Goal: Information Seeking & Learning: Compare options

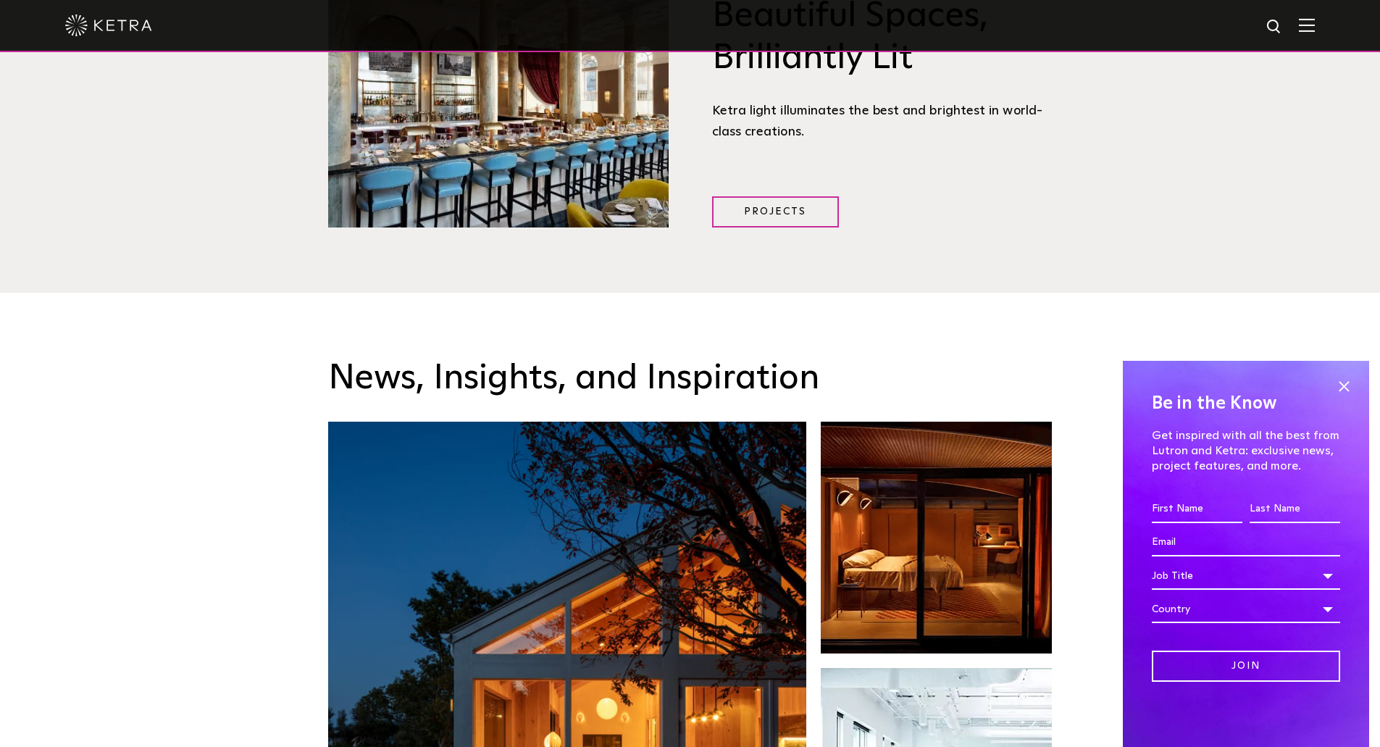
scroll to position [2536, 0]
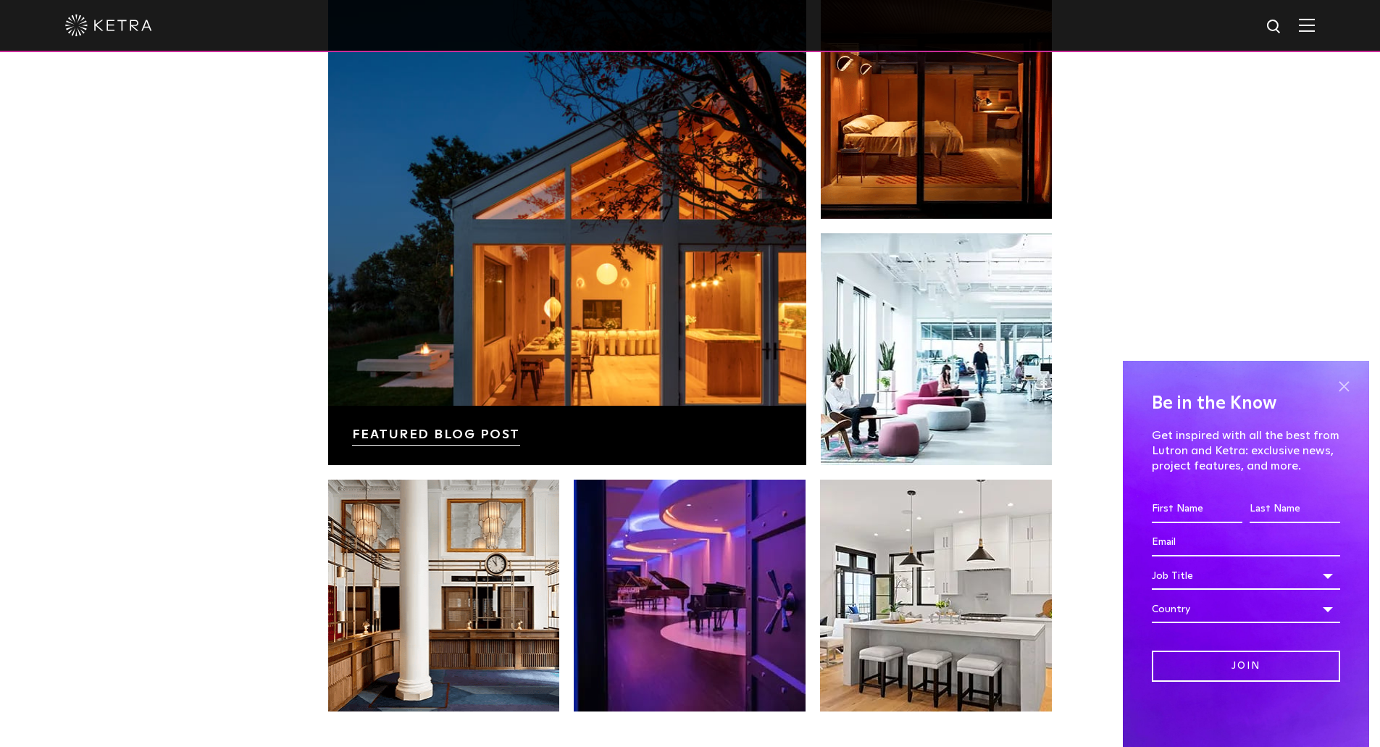
click at [1342, 389] on span at bounding box center [1344, 386] width 22 height 22
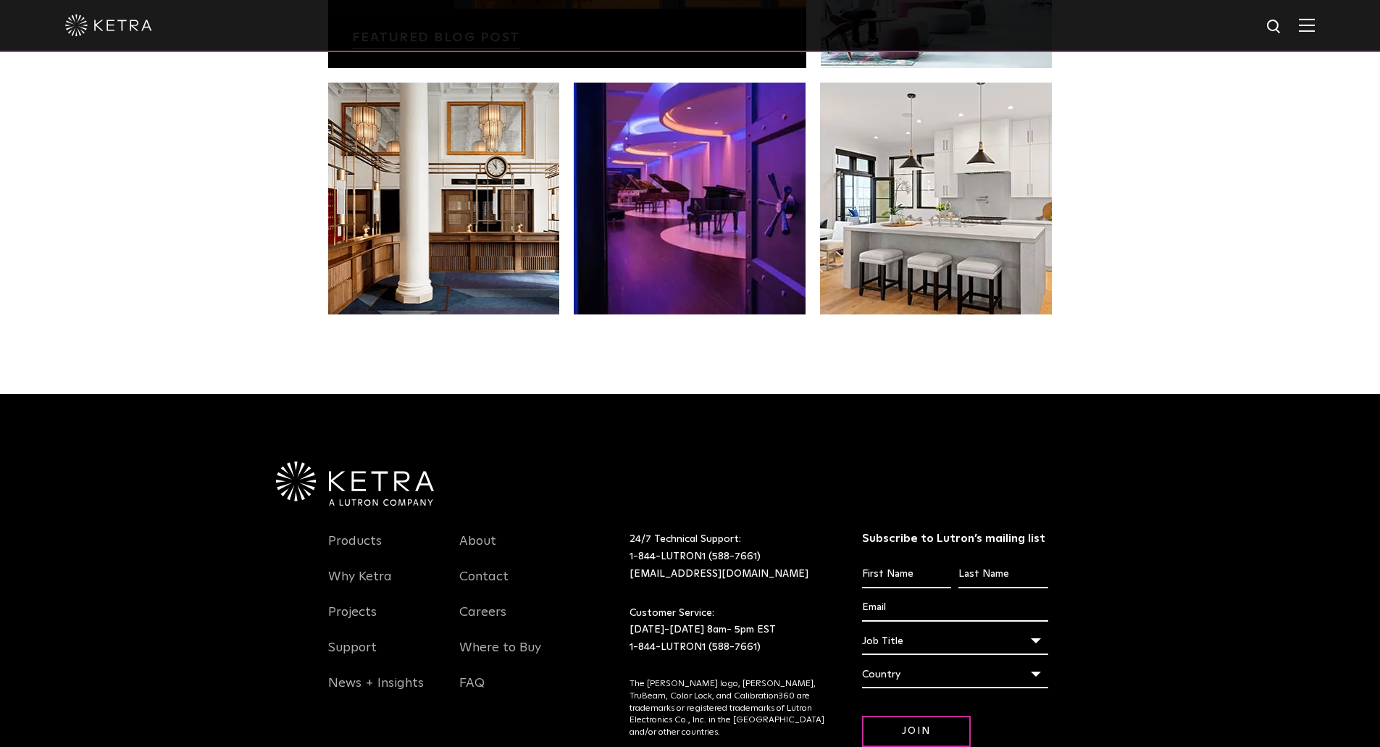
scroll to position [3048, 0]
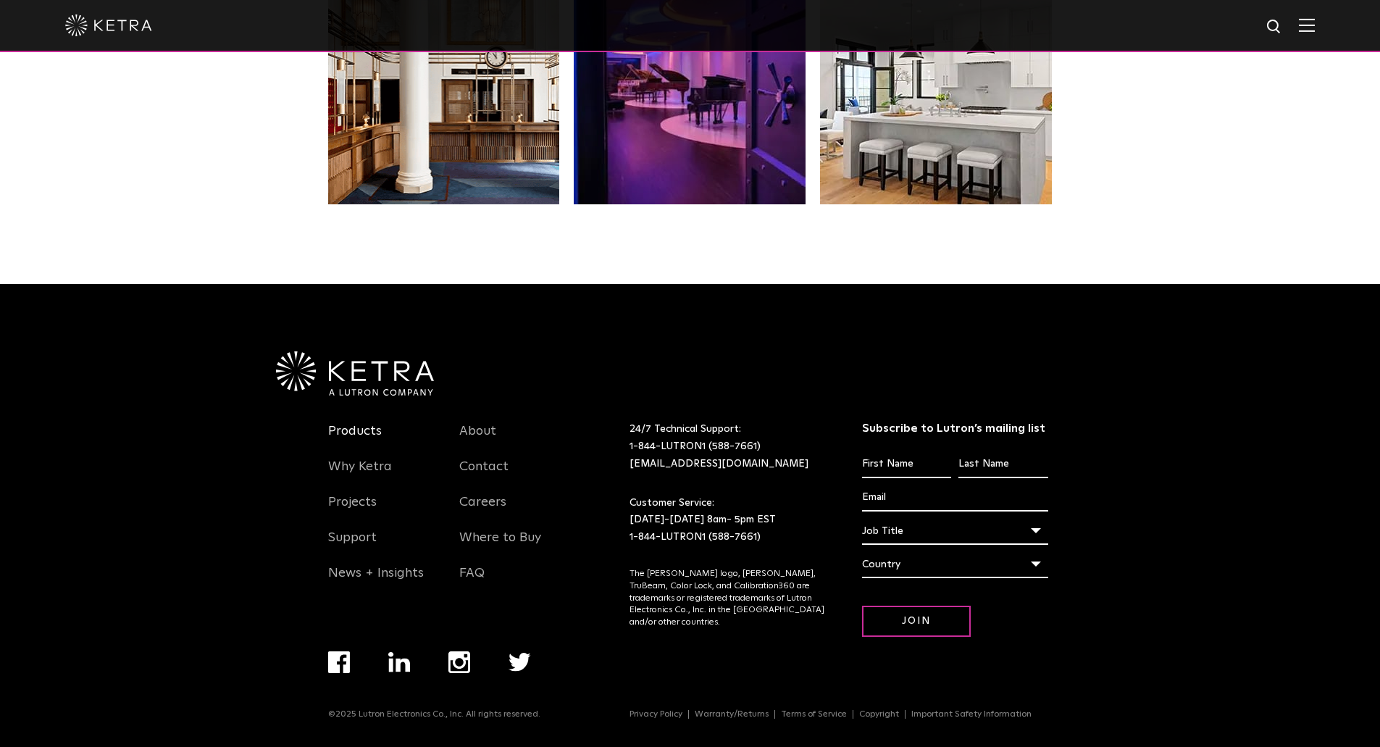
click at [349, 425] on link "Products" at bounding box center [355, 439] width 54 height 33
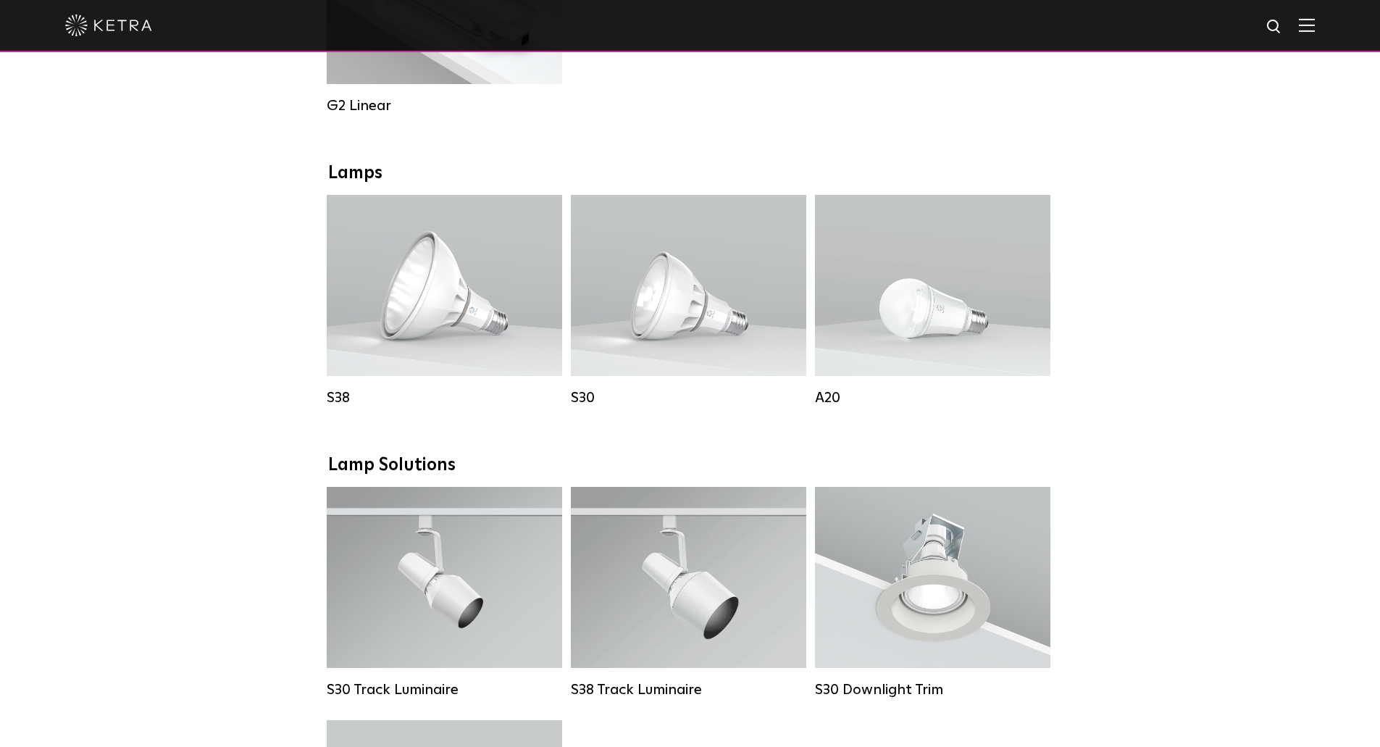
scroll to position [1232, 0]
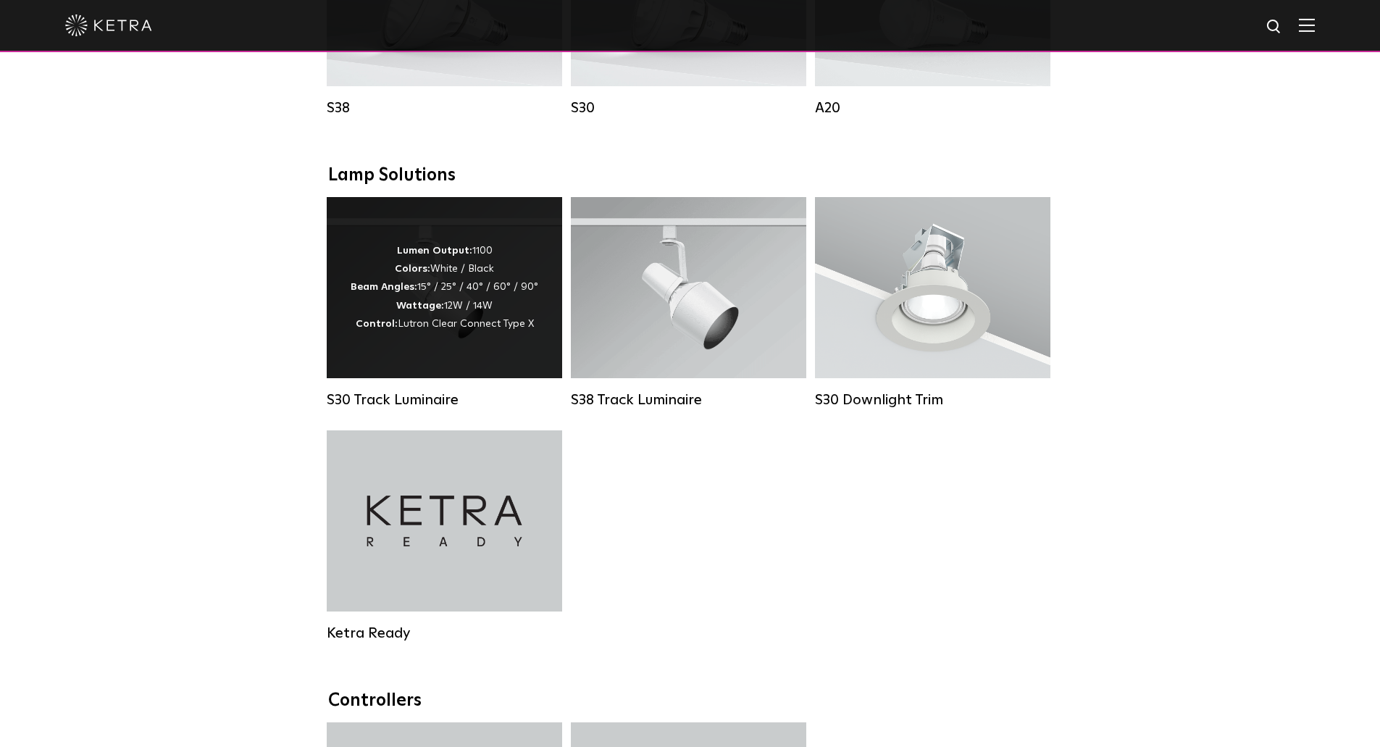
click at [377, 328] on div "Lumen Output: 1100 Colors: White / Black Beam Angles: 15° / 25° / 40° / 60° / 9…" at bounding box center [445, 287] width 188 height 91
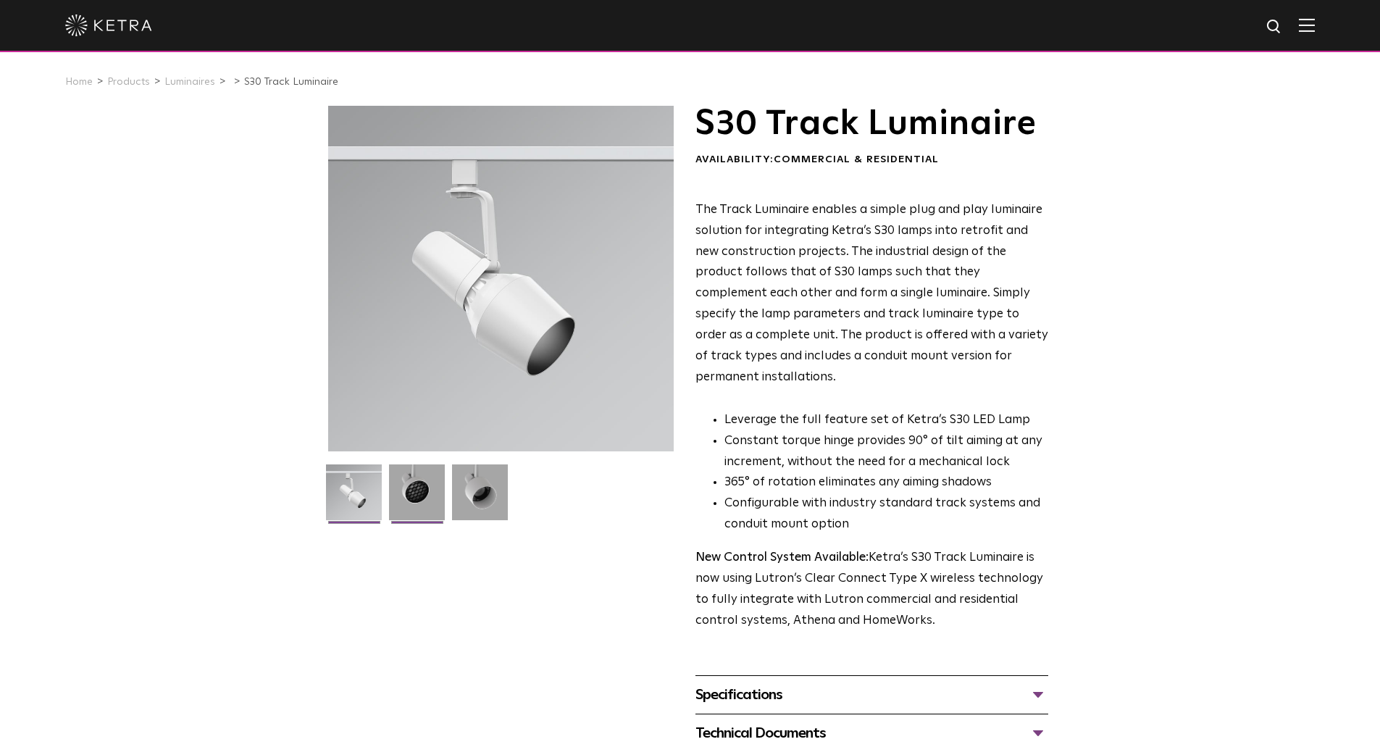
click at [411, 505] on img at bounding box center [417, 497] width 56 height 67
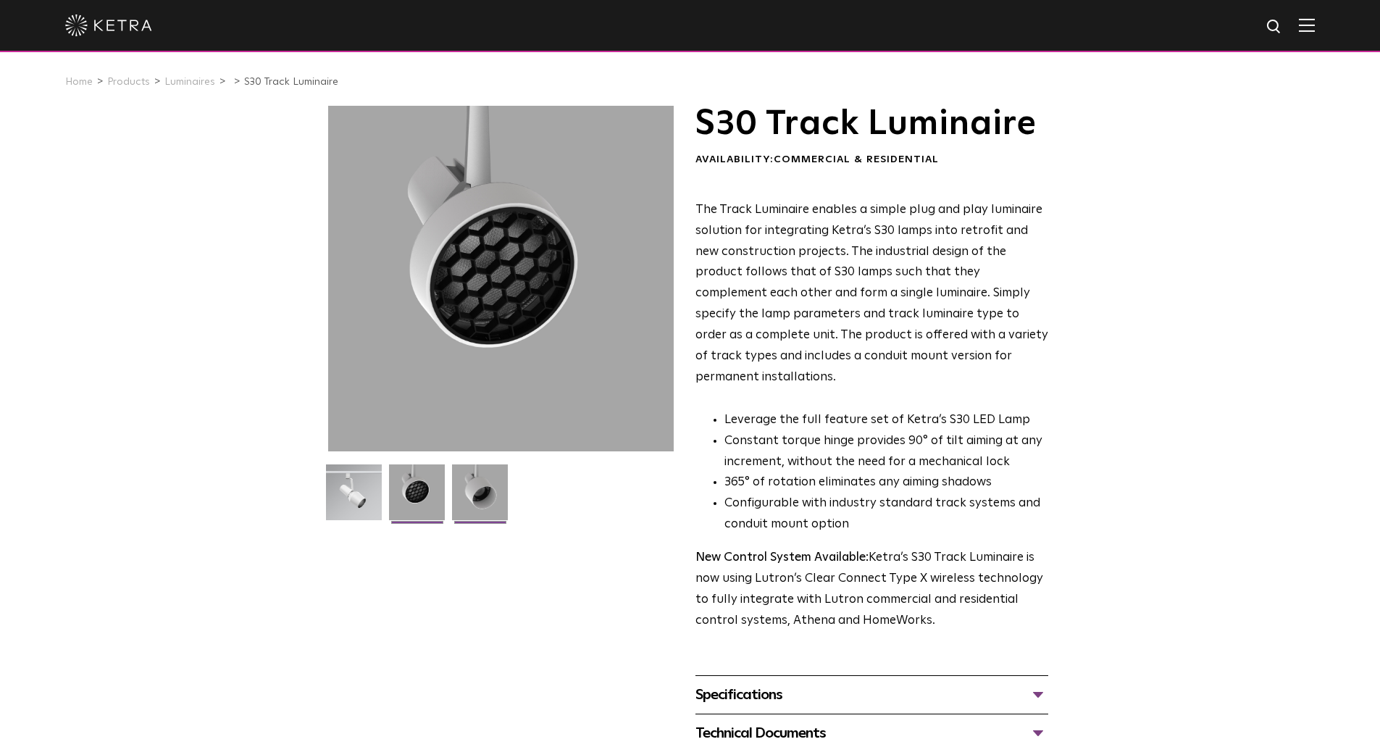
click at [484, 497] on img at bounding box center [480, 497] width 56 height 67
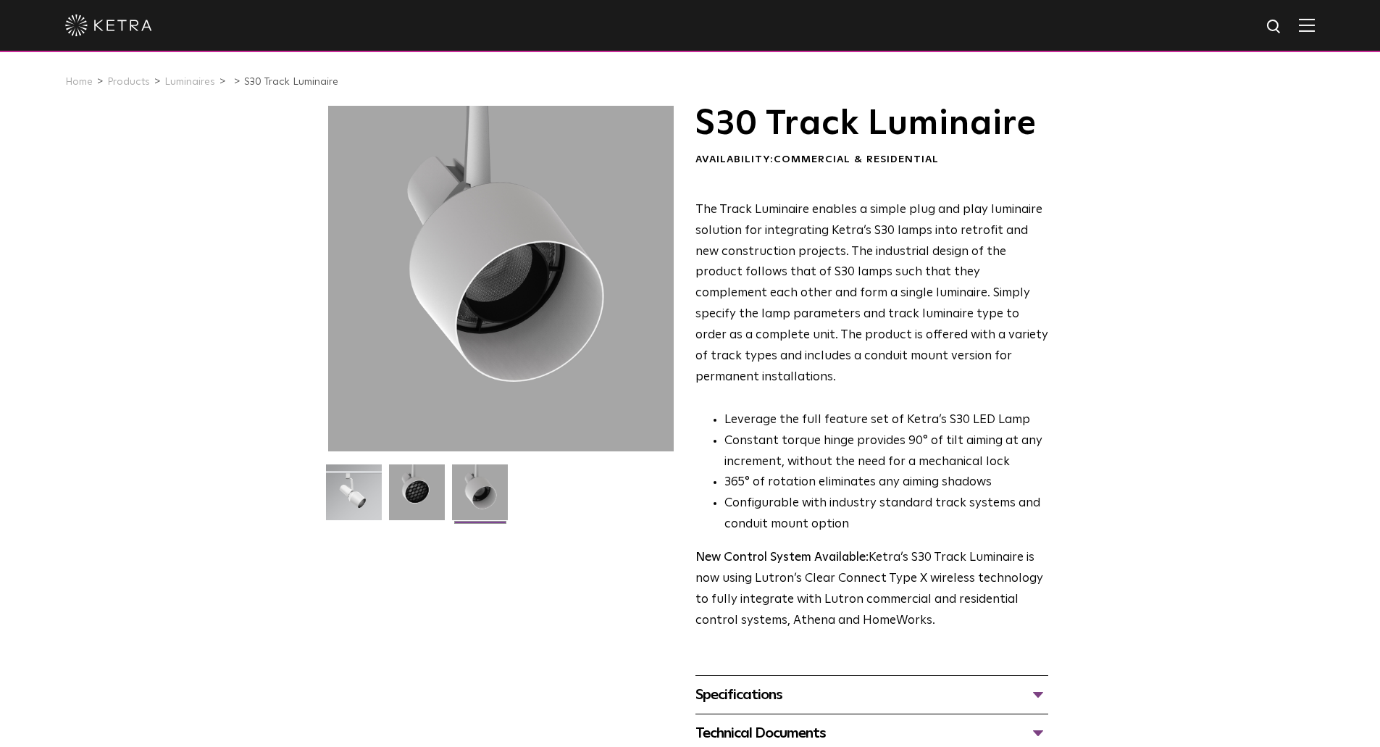
click at [780, 683] on div "Specifications" at bounding box center [872, 694] width 353 height 23
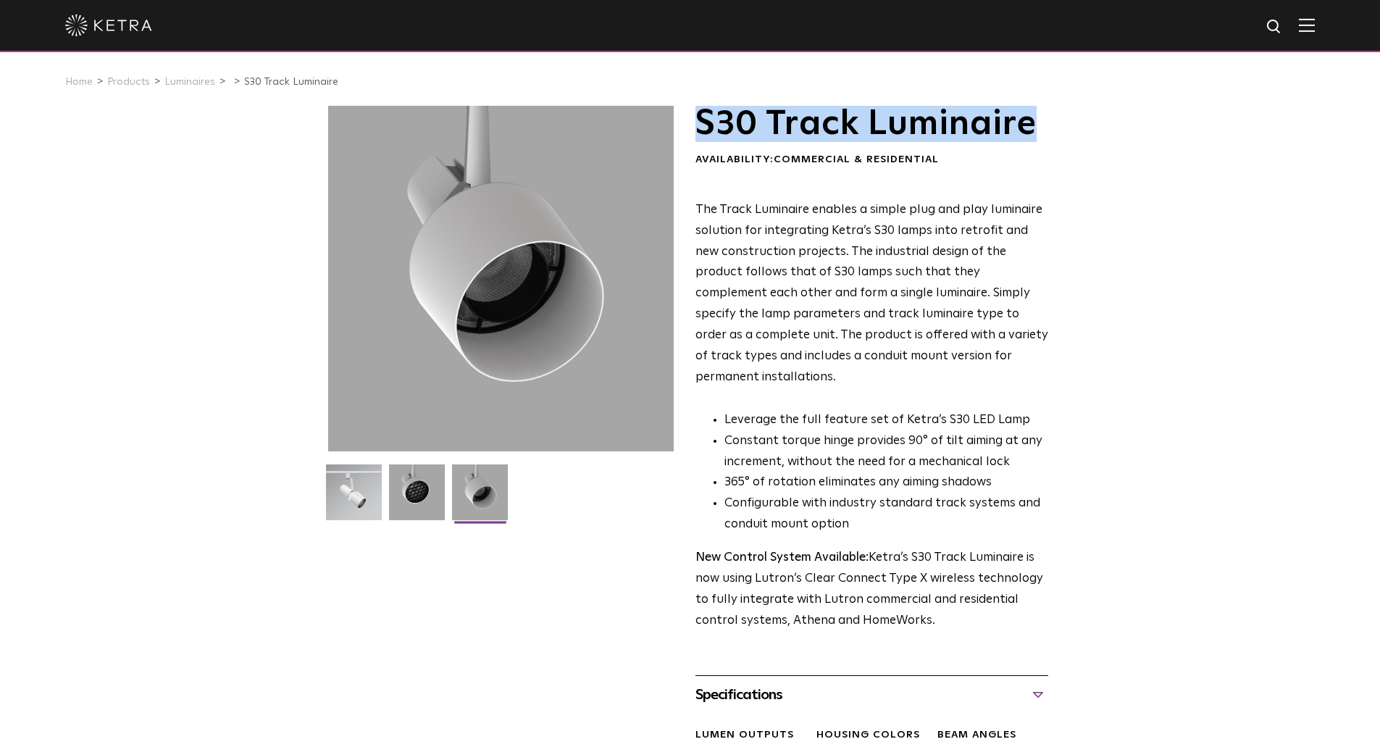
drag, startPoint x: 704, startPoint y: 115, endPoint x: 1057, endPoint y: 138, distance: 354.4
click at [1057, 138] on div "S30 Track Luminaire Availability: Commercial & Residential The Track Luminaire …" at bounding box center [691, 546] width 754 height 881
copy h1 "S30 Track Luminaire"
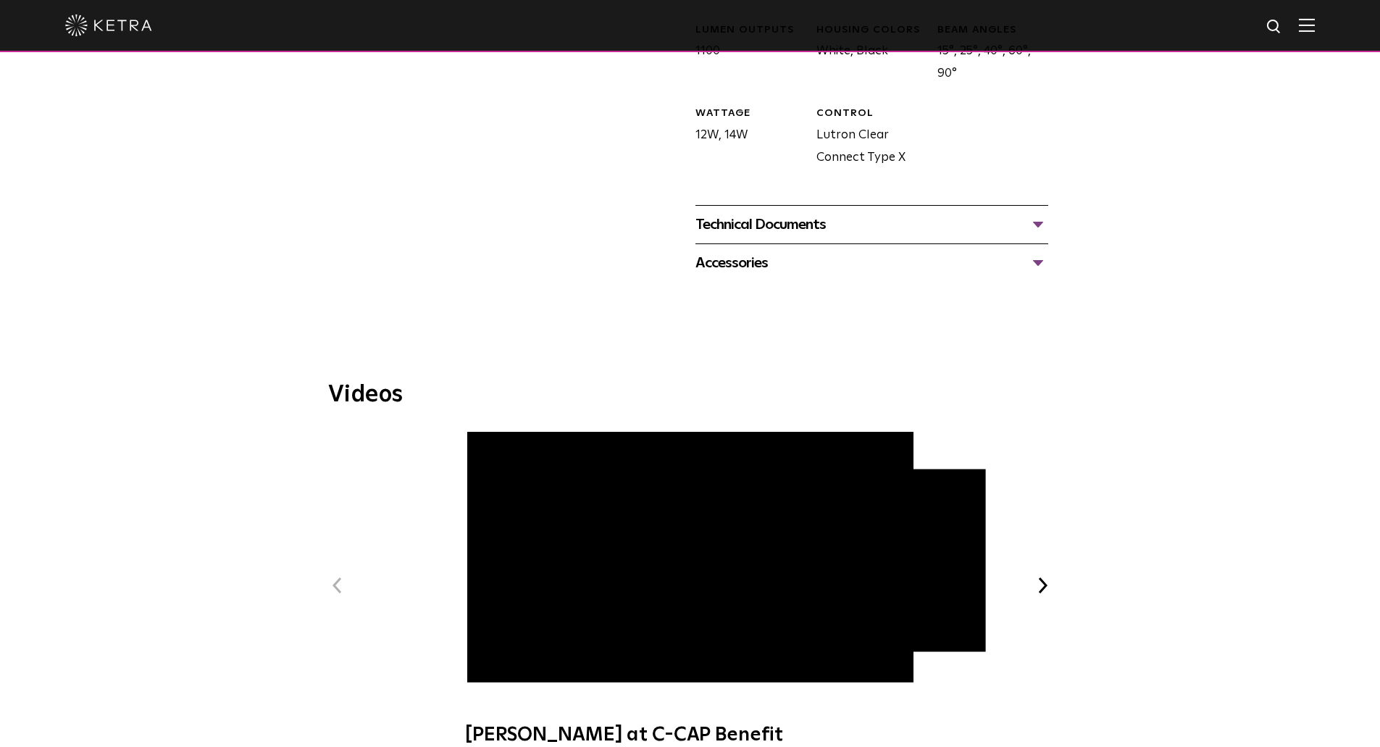
scroll to position [797, 0]
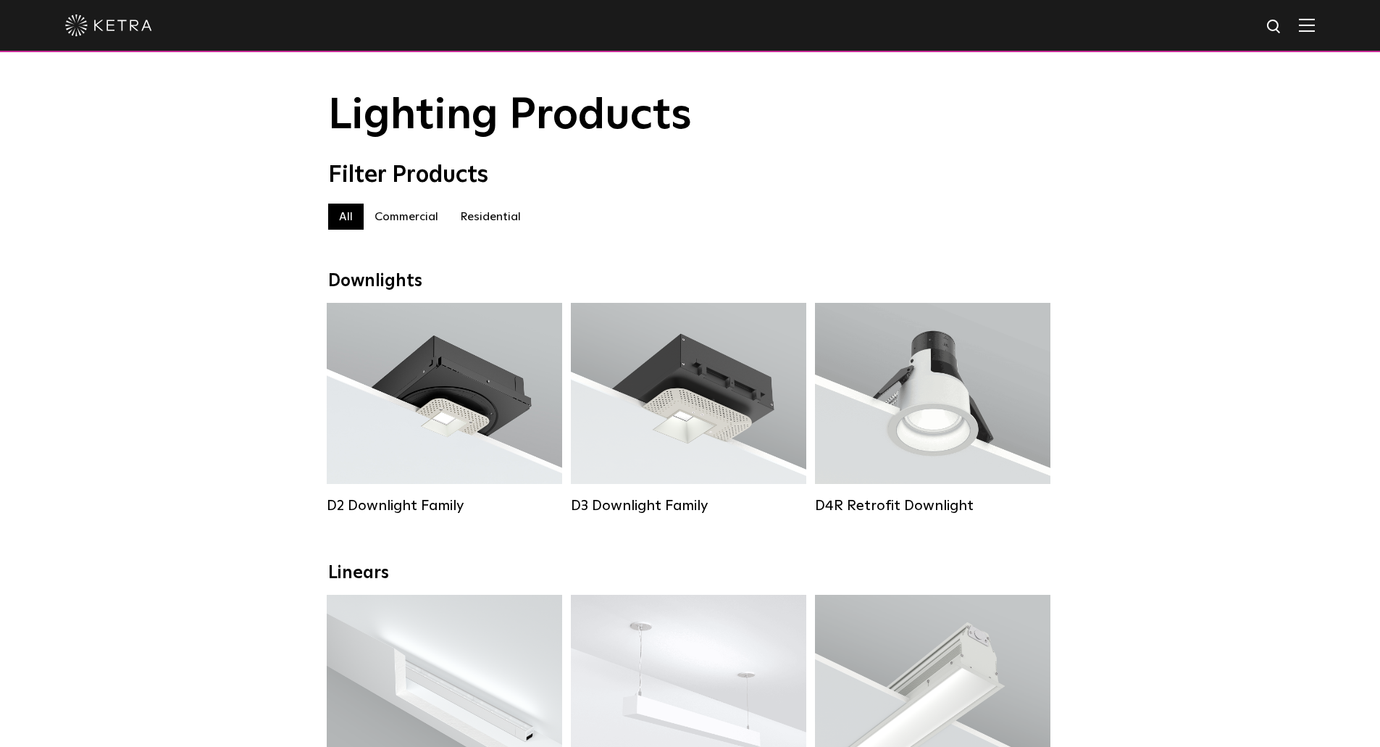
scroll to position [4, 0]
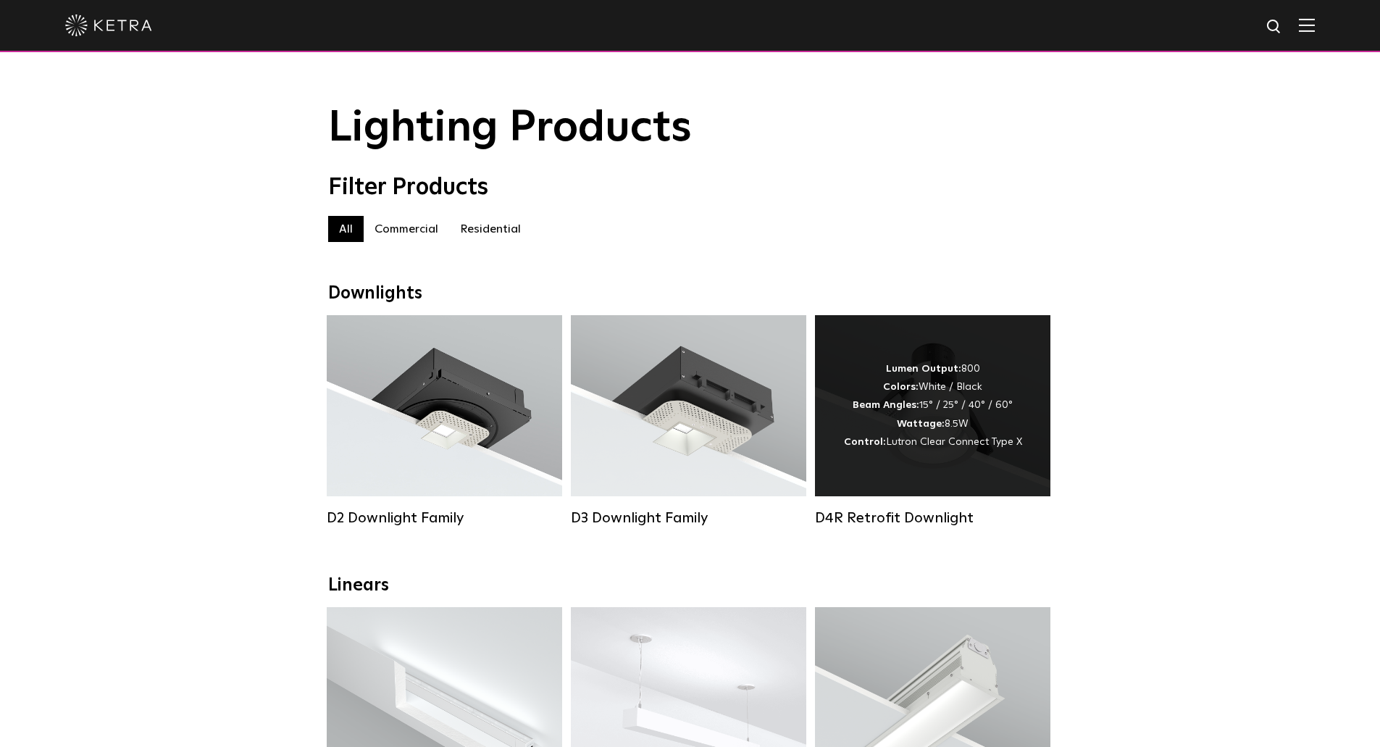
click at [886, 438] on div "Lumen Output: 800 Colors: White / Black Beam Angles: 15° / 25° / 40° / 60° Watt…" at bounding box center [933, 405] width 178 height 91
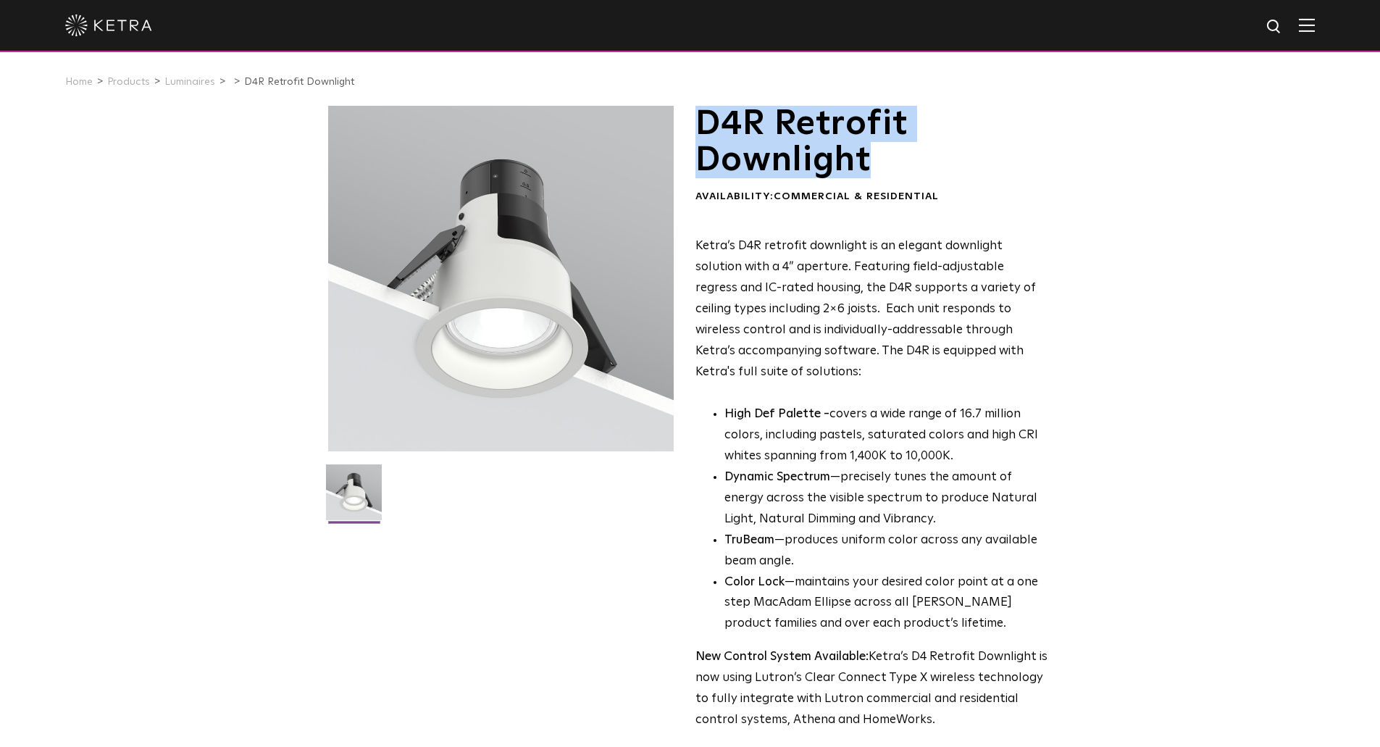
drag, startPoint x: 751, startPoint y: 133, endPoint x: 876, endPoint y: 172, distance: 131.3
click at [876, 172] on h1 "D4R Retrofit Downlight" at bounding box center [872, 142] width 353 height 73
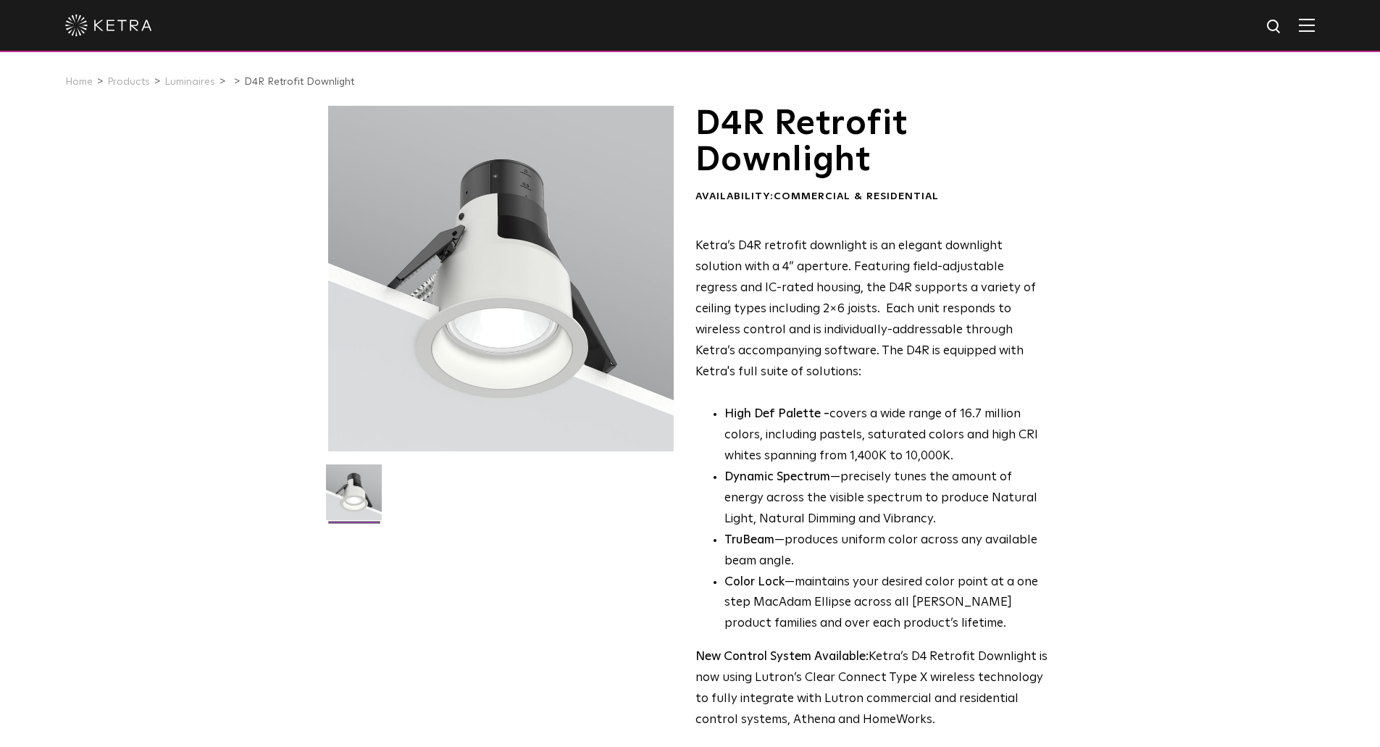
click at [965, 355] on p "Ketra’s D4R retrofit downlight is an elegant downlight solution with a 4” apert…" at bounding box center [872, 309] width 353 height 146
